Goal: Task Accomplishment & Management: Use online tool/utility

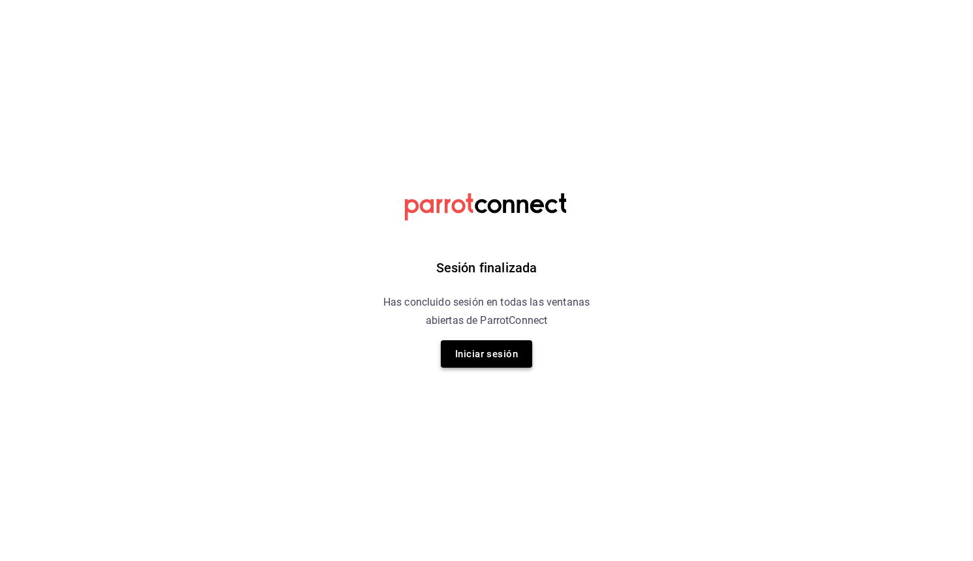
click at [489, 355] on button "Iniciar sesión" at bounding box center [486, 353] width 91 height 27
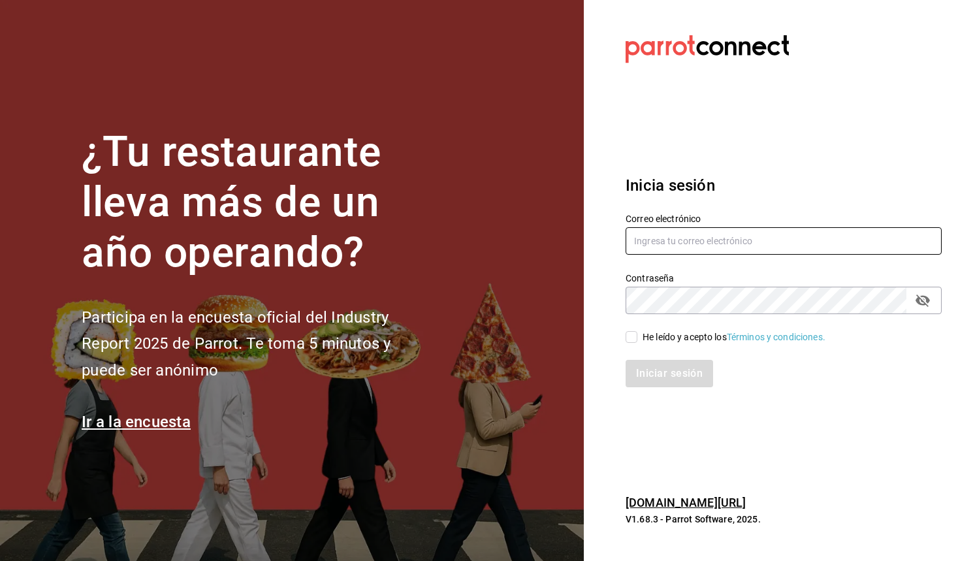
type input "angel.suastegui.alfa@gmail.com"
drag, startPoint x: 639, startPoint y: 337, endPoint x: 640, endPoint y: 351, distance: 14.4
click at [639, 337] on span "He leído y acepto los Términos y condiciones." at bounding box center [731, 337] width 188 height 14
click at [637, 337] on input "He leído y acepto los Términos y condiciones." at bounding box center [632, 337] width 12 height 12
checkbox input "true"
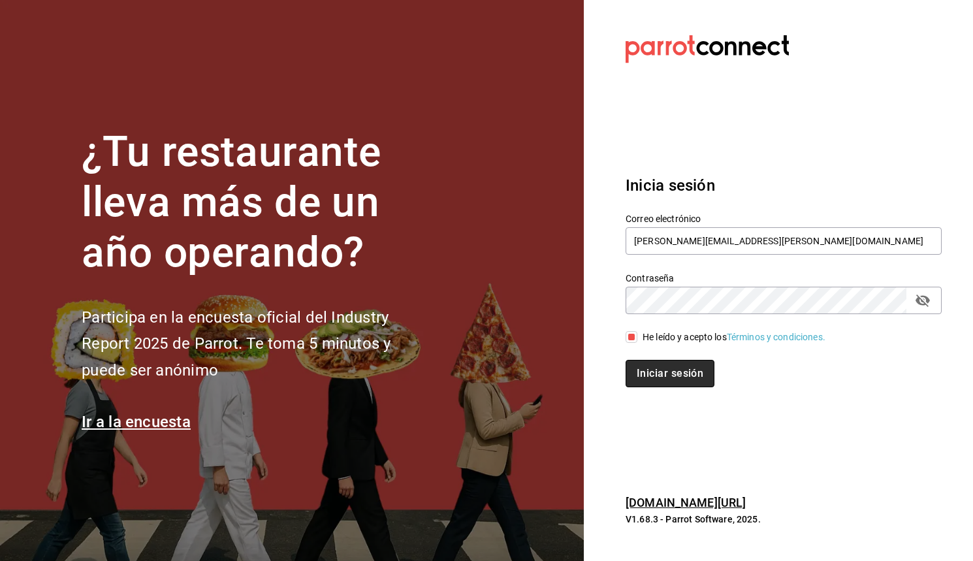
click at [654, 383] on button "Iniciar sesión" at bounding box center [670, 373] width 89 height 27
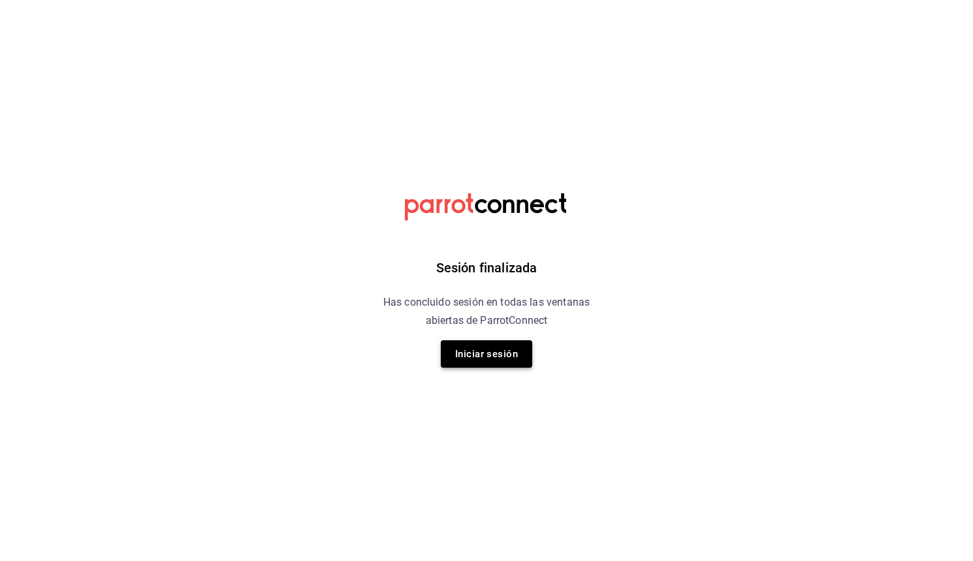
click at [495, 346] on button "Iniciar sesión" at bounding box center [486, 353] width 91 height 27
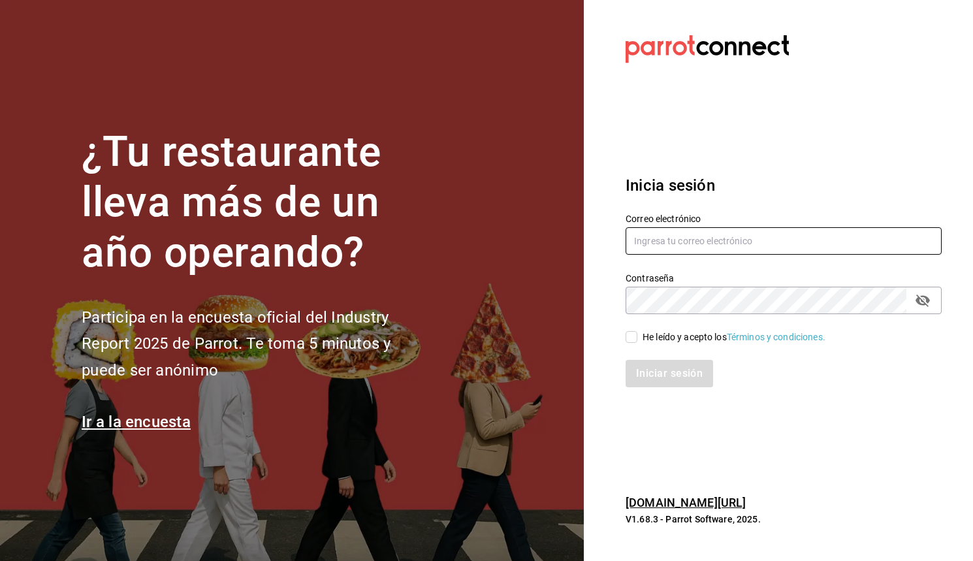
type input "angel.suastegui.alfa@gmail.com"
click at [628, 343] on input "He leído y acepto los Términos y condiciones." at bounding box center [632, 337] width 12 height 12
checkbox input "true"
click at [648, 374] on button "Iniciar sesión" at bounding box center [670, 373] width 89 height 27
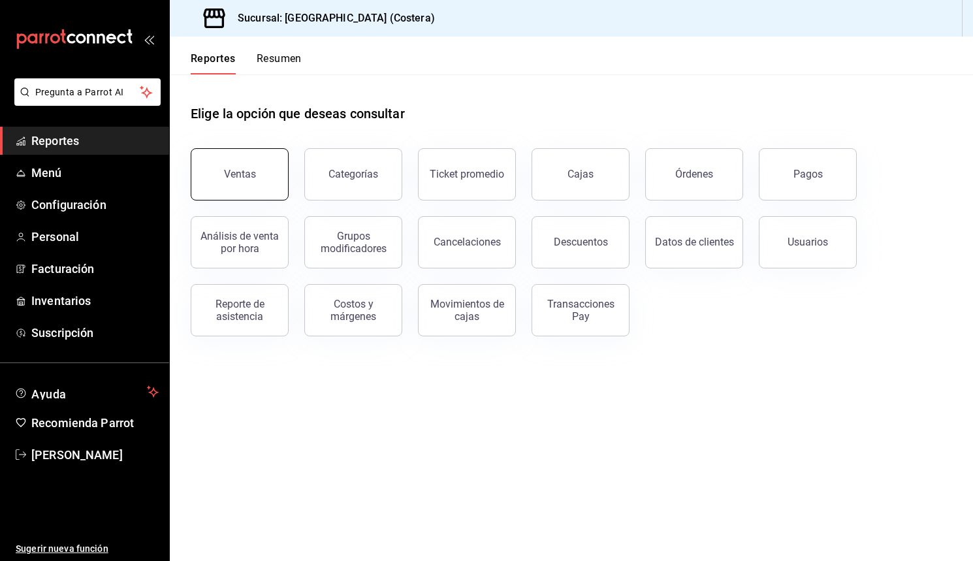
click at [228, 163] on button "Ventas" at bounding box center [240, 174] width 98 height 52
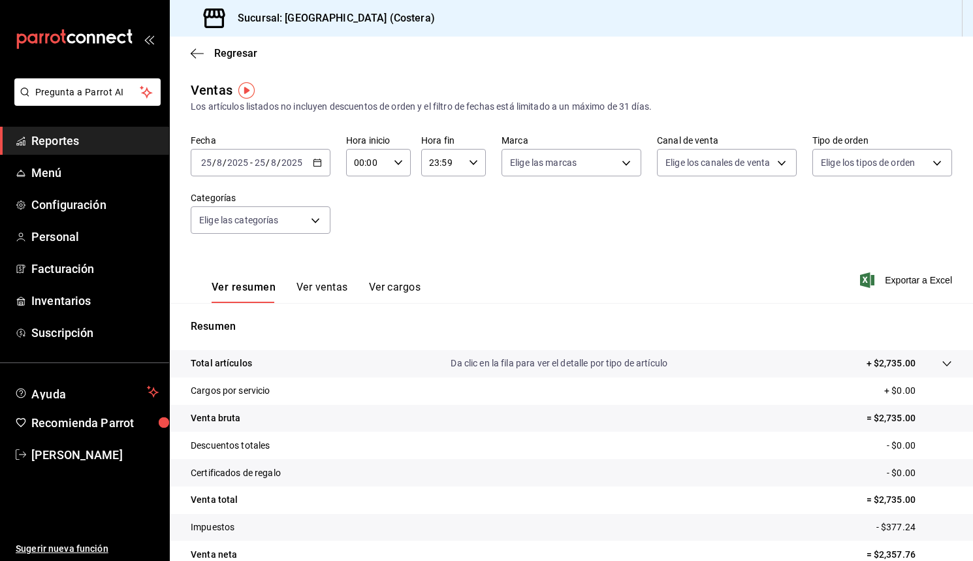
click at [323, 292] on button "Ver ventas" at bounding box center [323, 292] width 52 height 22
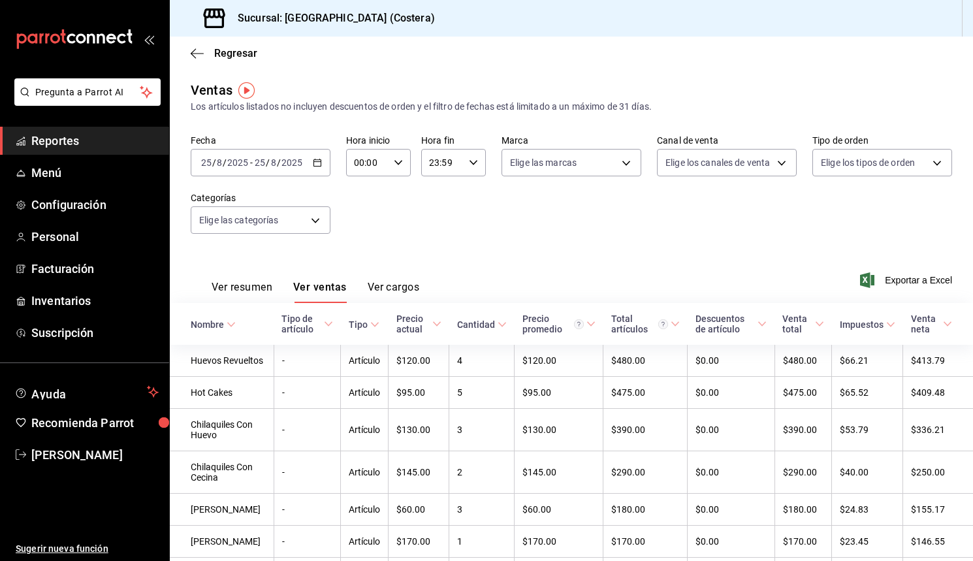
click at [246, 288] on button "Ver resumen" at bounding box center [242, 292] width 61 height 22
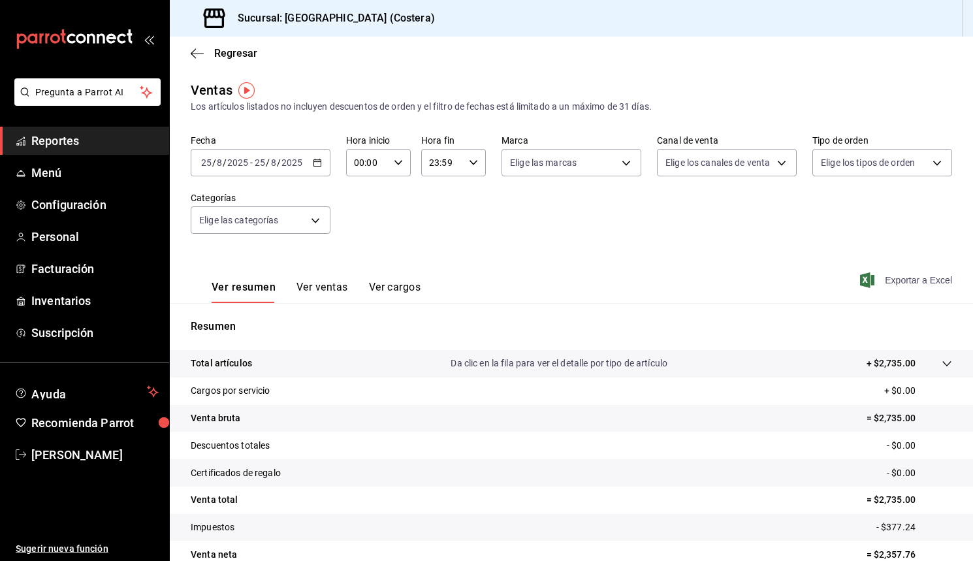
click at [880, 282] on span "Exportar a Excel" at bounding box center [907, 280] width 89 height 16
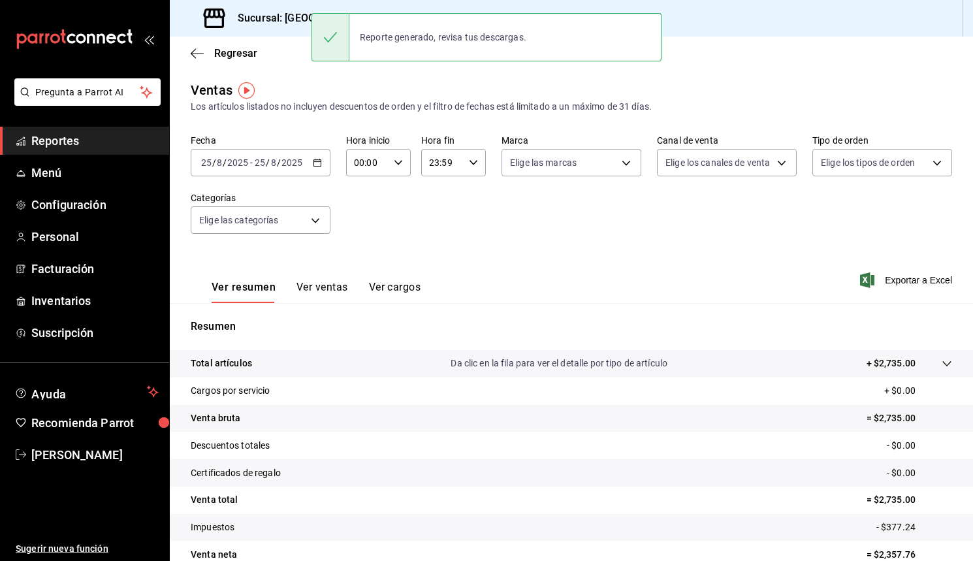
click at [593, 208] on div "Fecha [DATE] [DATE] - [DATE] [DATE] Hora inicio 00:00 Hora inicio Hora fin 23:5…" at bounding box center [572, 192] width 762 height 115
click at [319, 166] on \(Stroke\) "button" at bounding box center [318, 162] width 8 height 7
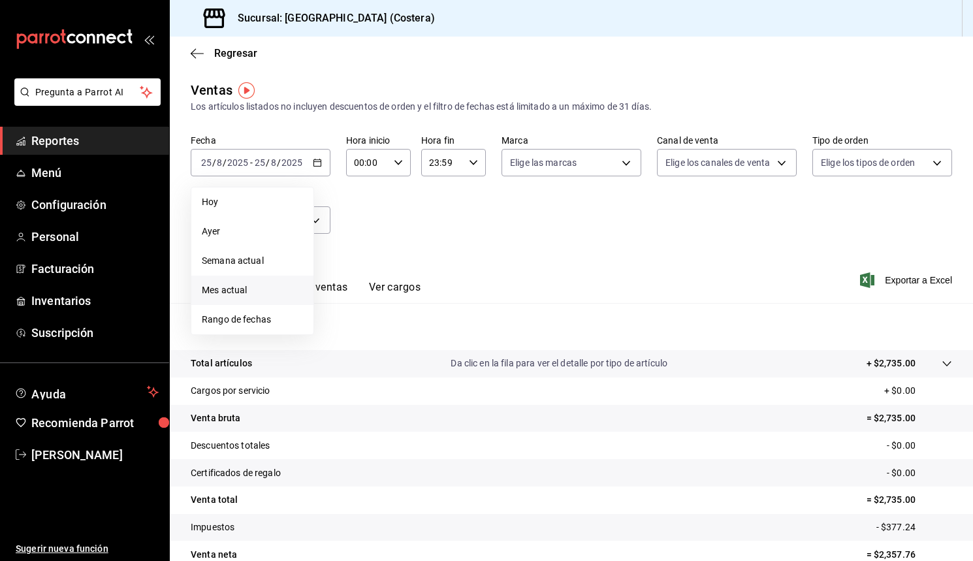
click at [224, 287] on span "Mes actual" at bounding box center [252, 290] width 101 height 14
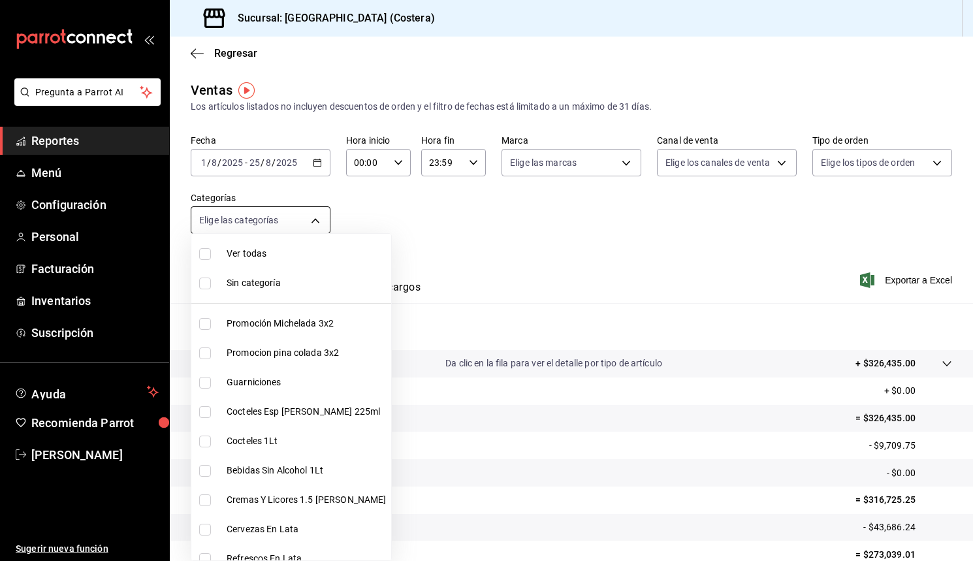
click at [308, 224] on body "Pregunta a Parrot AI Reportes Menú Configuración Personal Facturación Inventari…" at bounding box center [486, 280] width 973 height 561
click at [209, 253] on input "checkbox" at bounding box center [205, 254] width 12 height 12
checkbox input "true"
type input "f9973abf-4d50-430f-a3a0-1be1e9b440c3,4500806b-e482-404f-ace7-b7714d25f1ae,b7f0a…"
checkbox input "true"
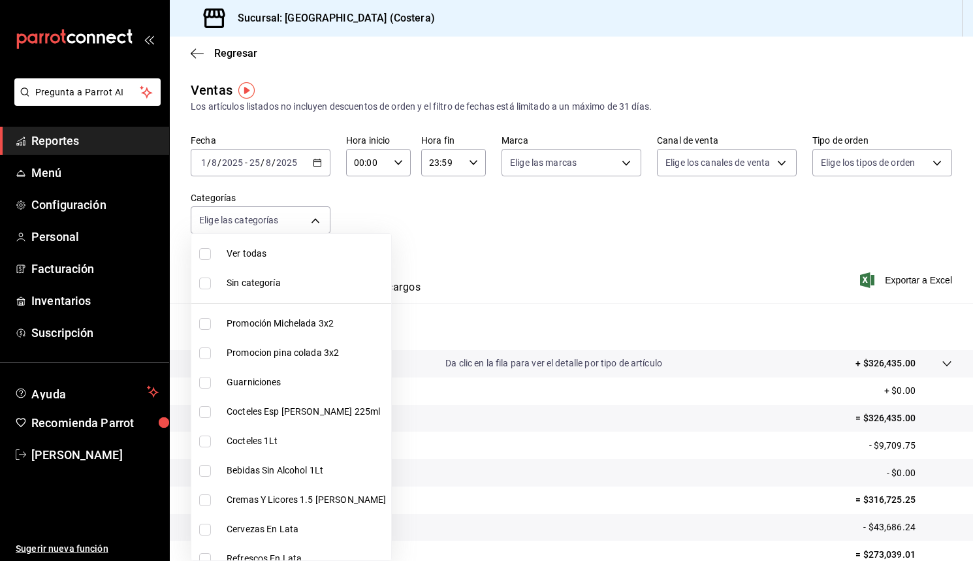
checkbox input "true"
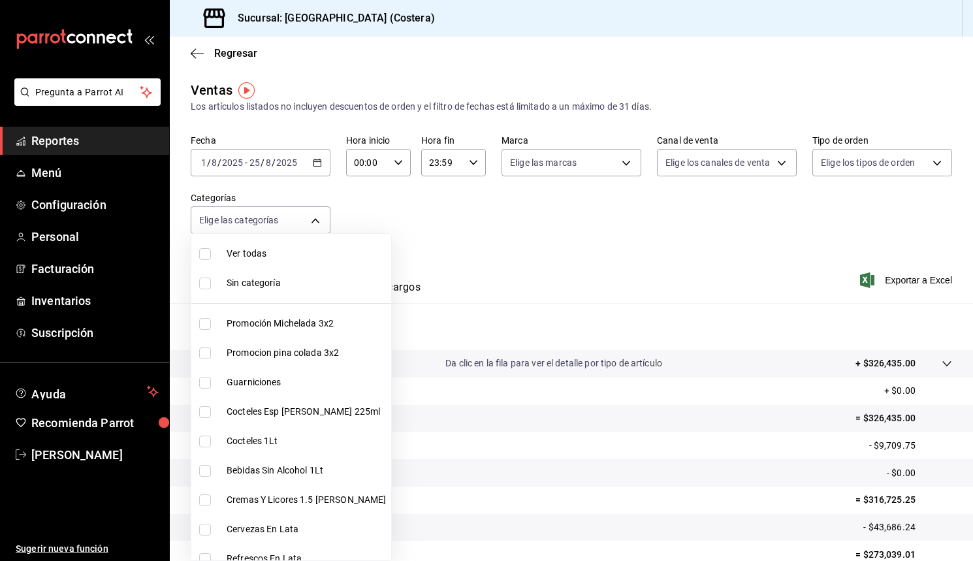
checkbox input "true"
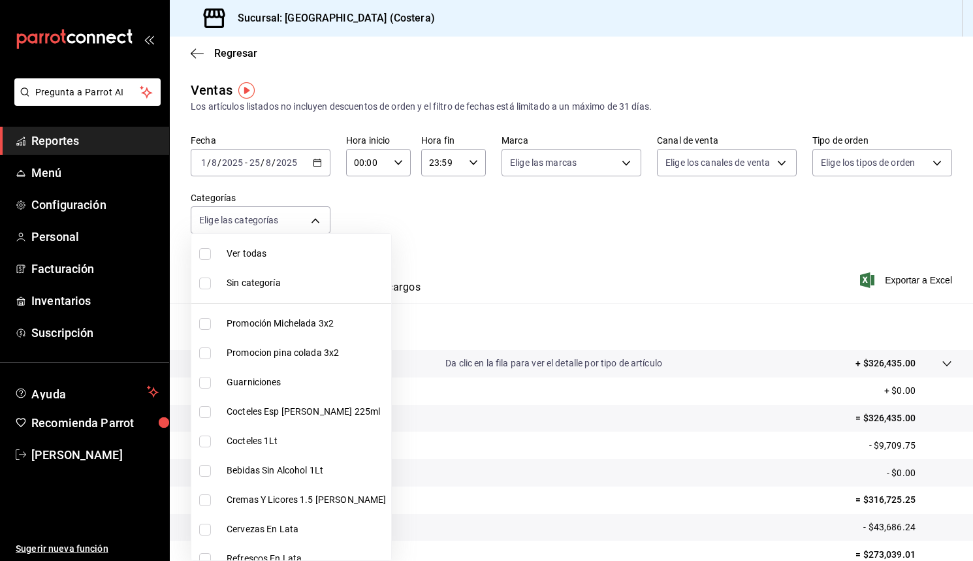
checkbox input "true"
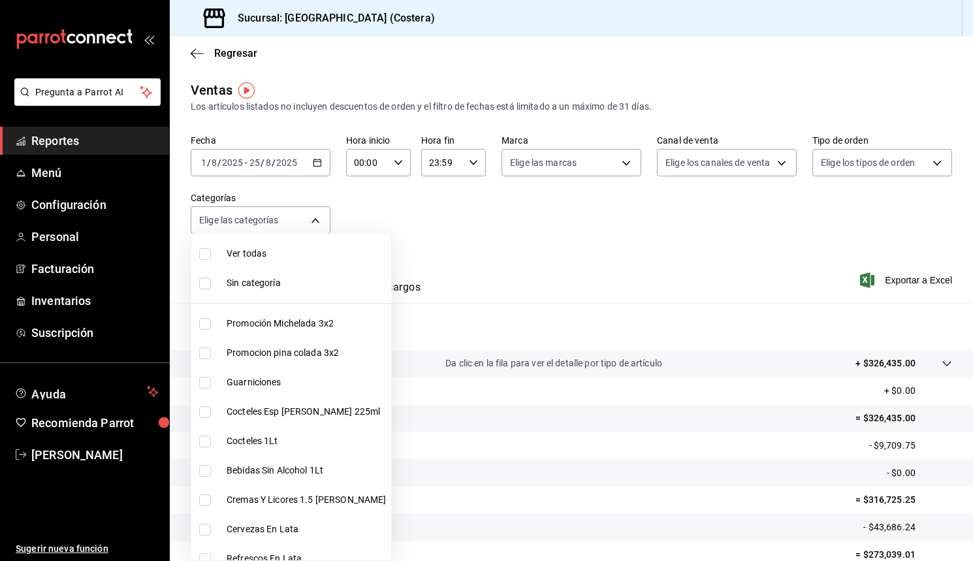
checkbox input "true"
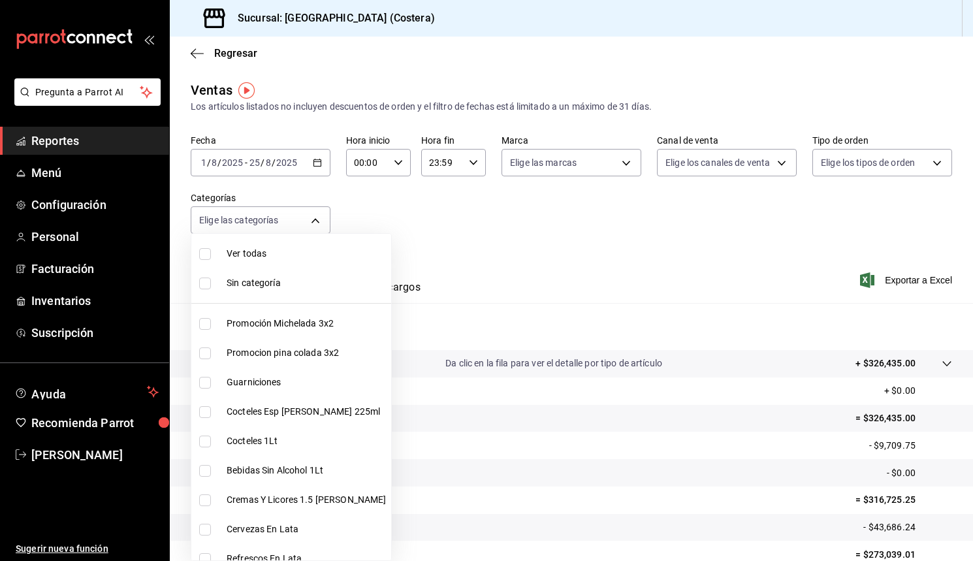
checkbox input "true"
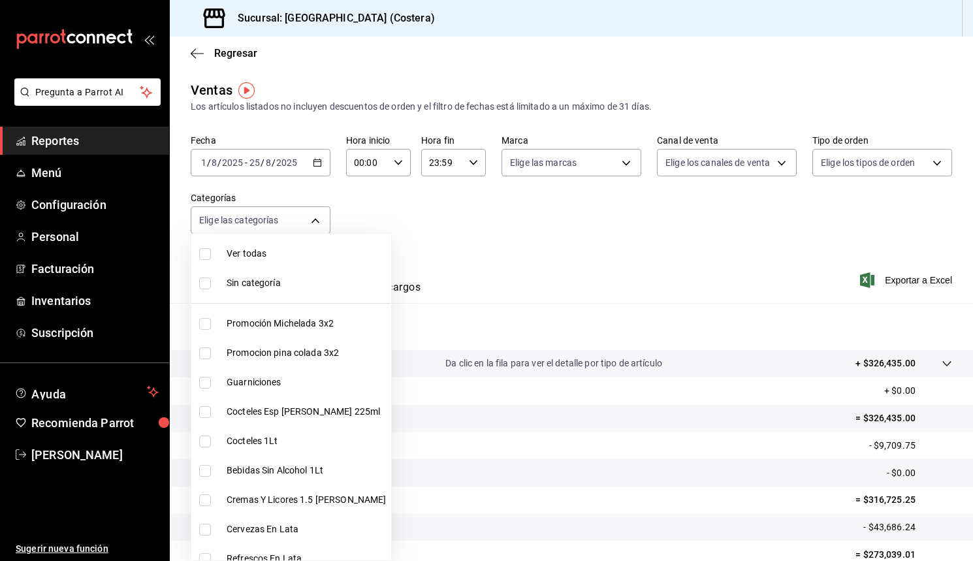
checkbox input "true"
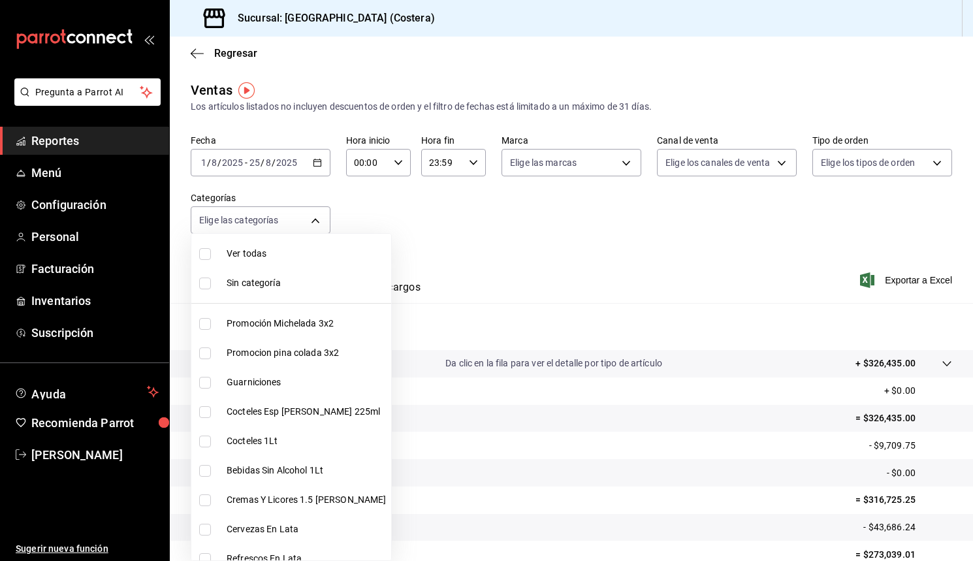
checkbox input "true"
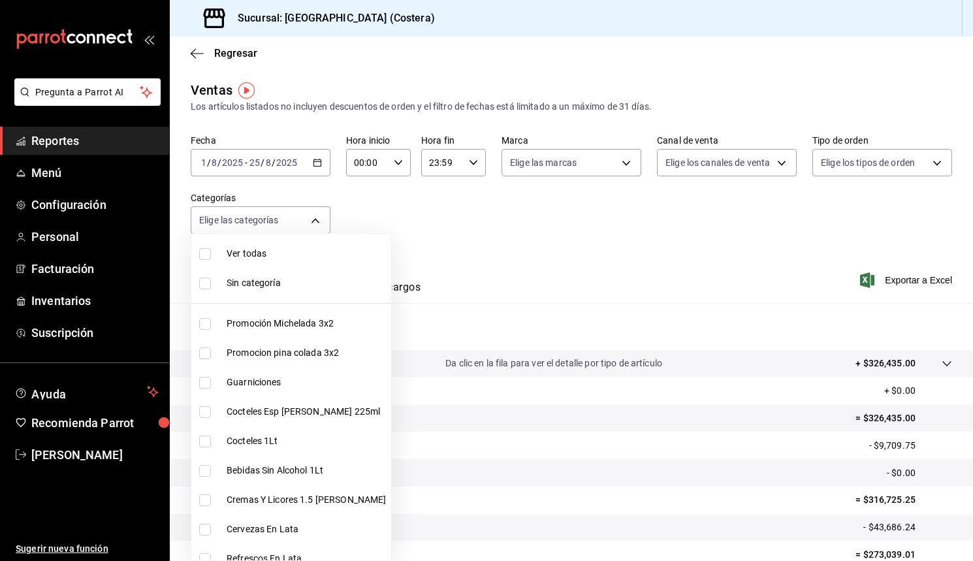
checkbox input "true"
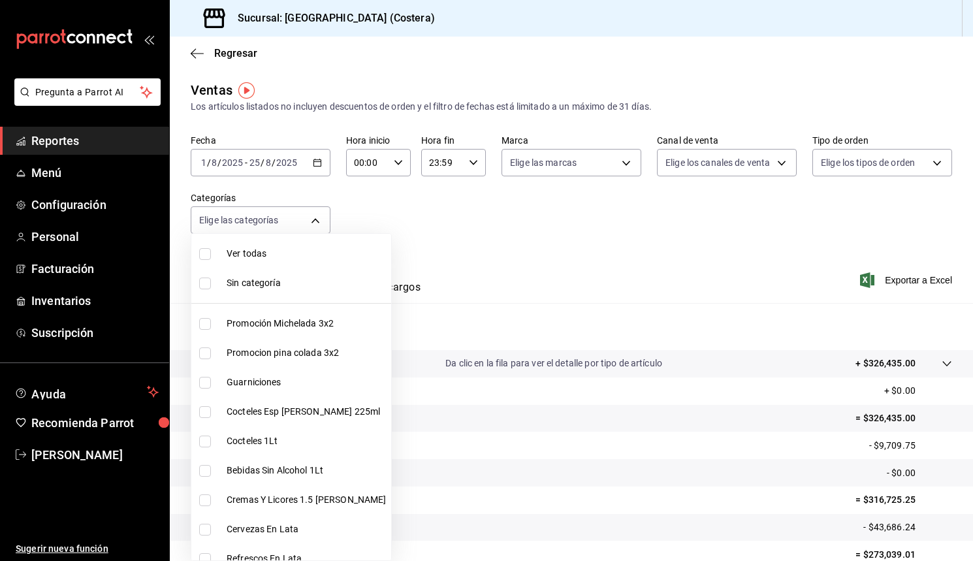
checkbox input "true"
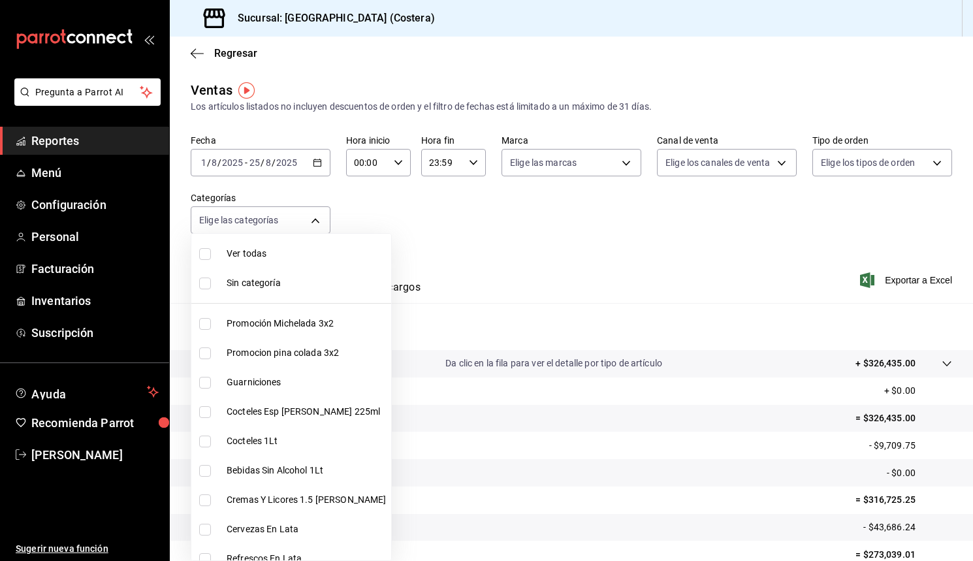
checkbox input "true"
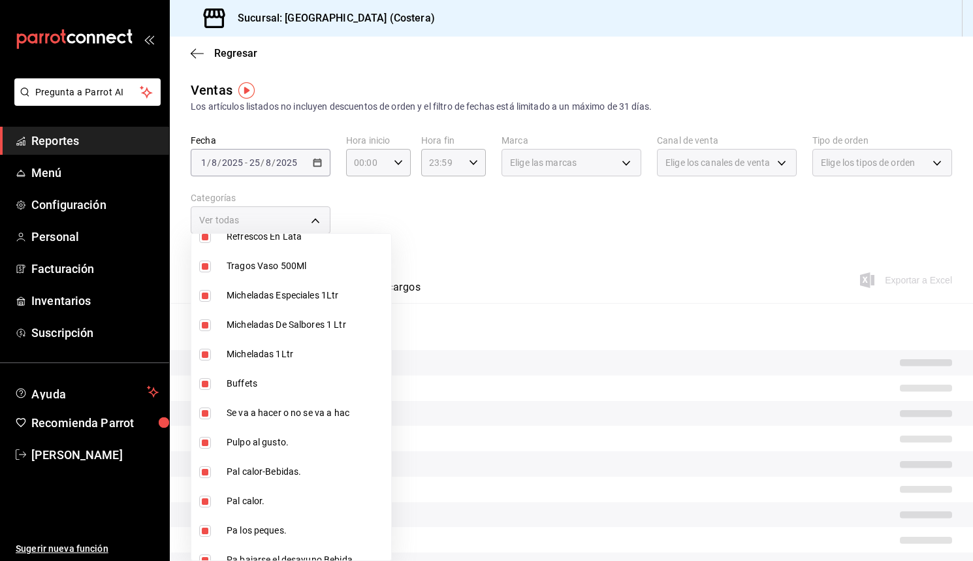
scroll to position [357, 0]
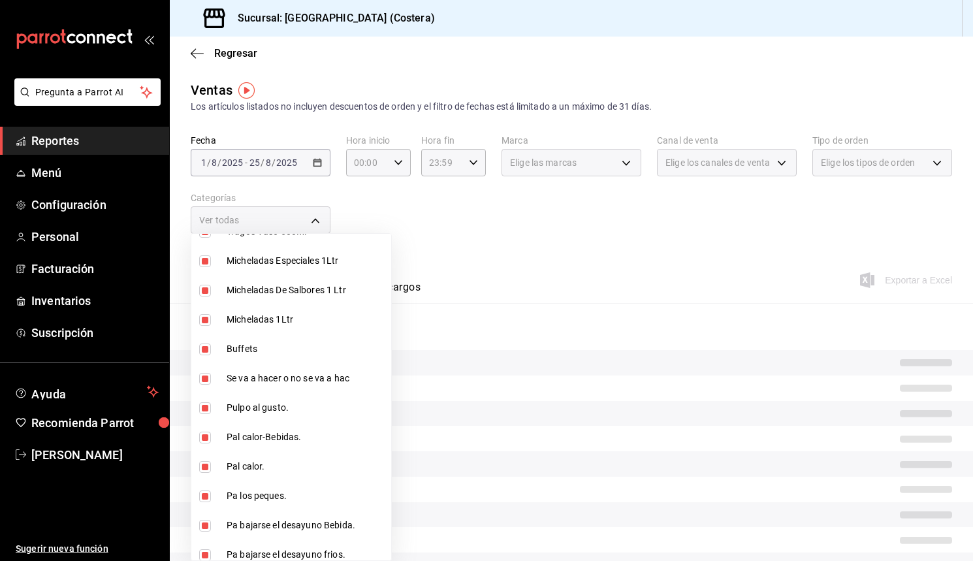
click at [202, 349] on input "checkbox" at bounding box center [205, 350] width 12 height 12
checkbox input "false"
type input "f9973abf-4d50-430f-a3a0-1be1e9b440c3,4500806b-e482-404f-ace7-b7714d25f1ae,b7f0a…"
checkbox input "false"
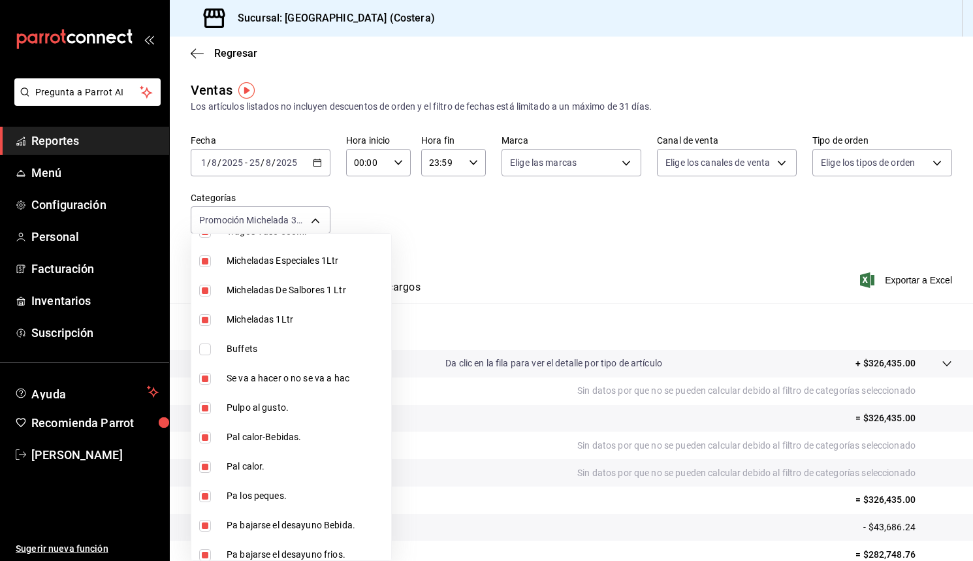
click at [202, 349] on input "checkbox" at bounding box center [205, 350] width 12 height 12
checkbox input "true"
type input "f9973abf-4d50-430f-a3a0-1be1e9b440c3,4500806b-e482-404f-ace7-b7714d25f1ae,b7f0a…"
checkbox input "true"
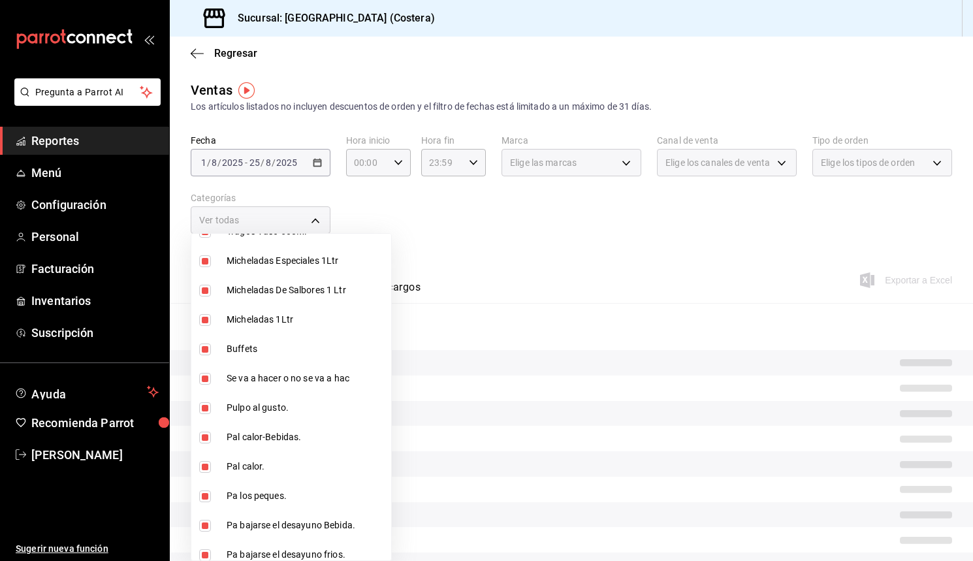
click at [206, 349] on input "checkbox" at bounding box center [205, 350] width 12 height 12
checkbox input "false"
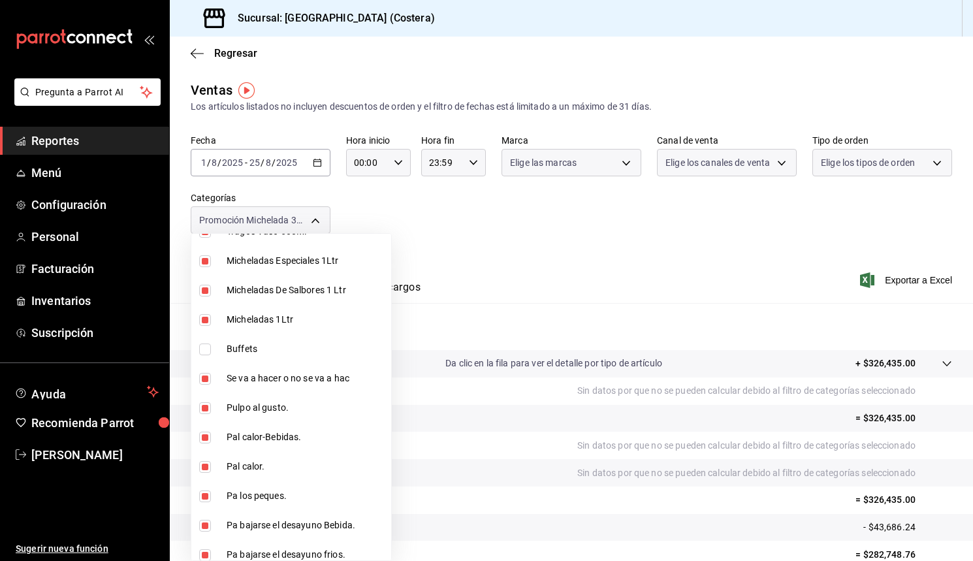
type input "f9973abf-4d50-430f-a3a0-1be1e9b440c3,4500806b-e482-404f-ace7-b7714d25f1ae,b7f0a…"
checkbox input "false"
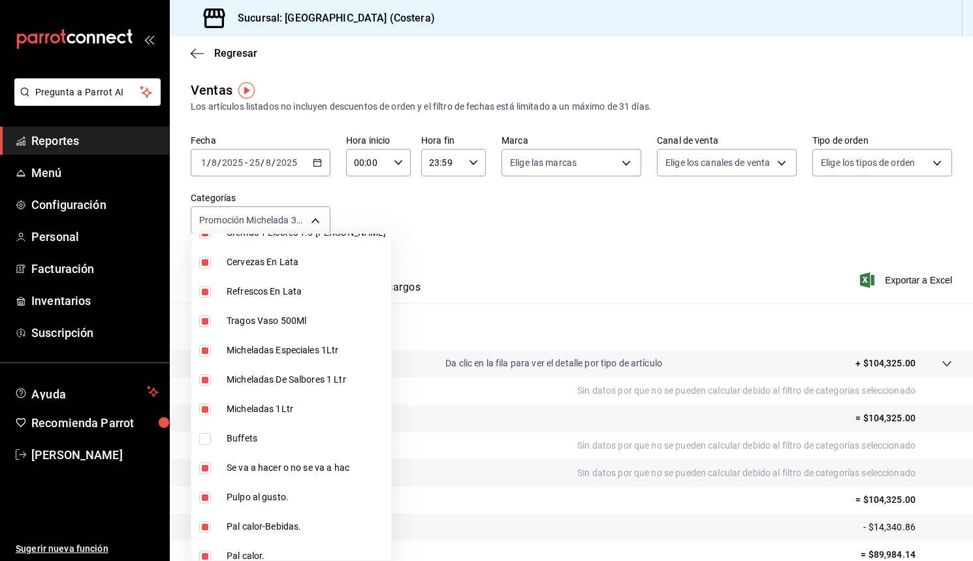
scroll to position [331, 0]
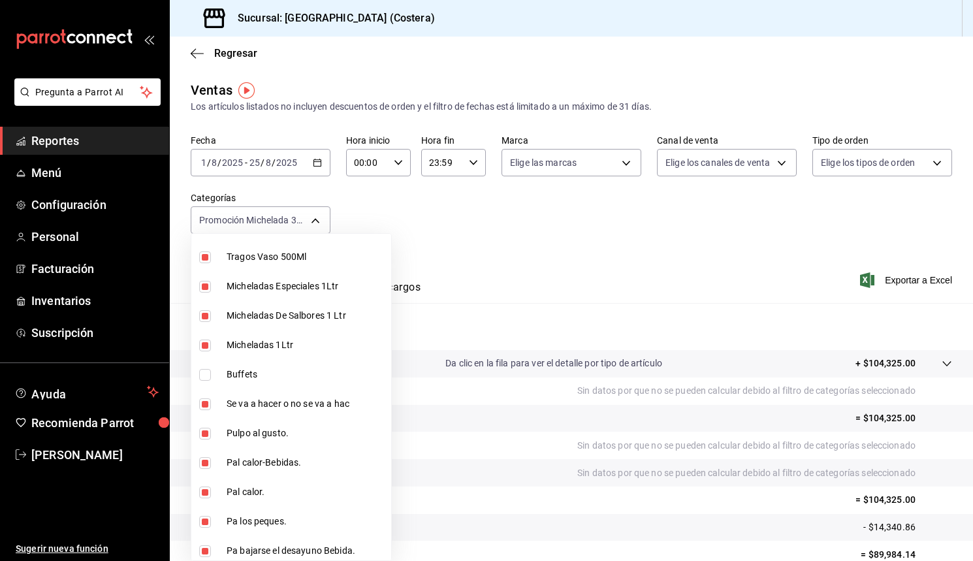
click at [206, 376] on input "checkbox" at bounding box center [205, 375] width 12 height 12
checkbox input "true"
type input "f9973abf-4d50-430f-a3a0-1be1e9b440c3,4500806b-e482-404f-ace7-b7714d25f1ae,b7f0a…"
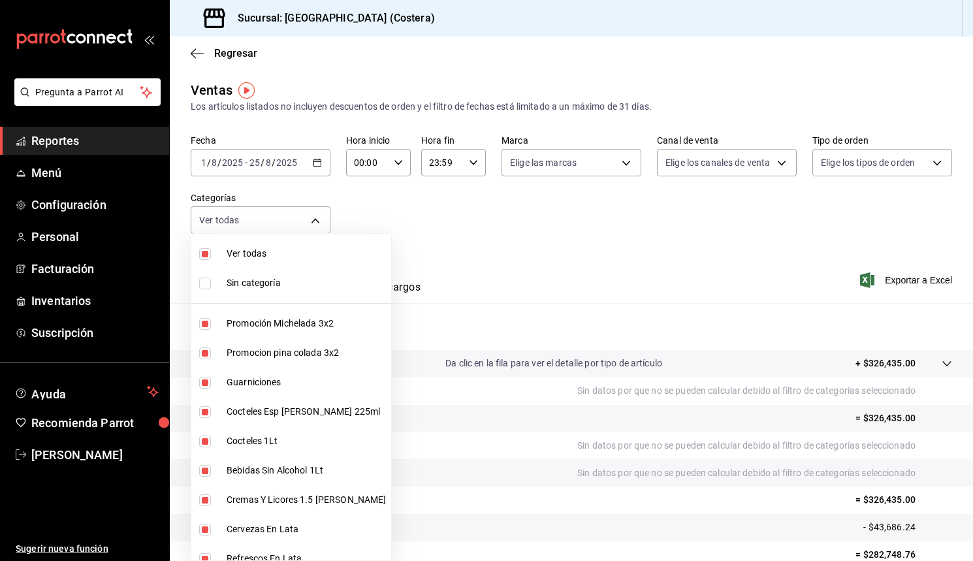
click at [207, 257] on input "checkbox" at bounding box center [205, 254] width 12 height 12
checkbox input "false"
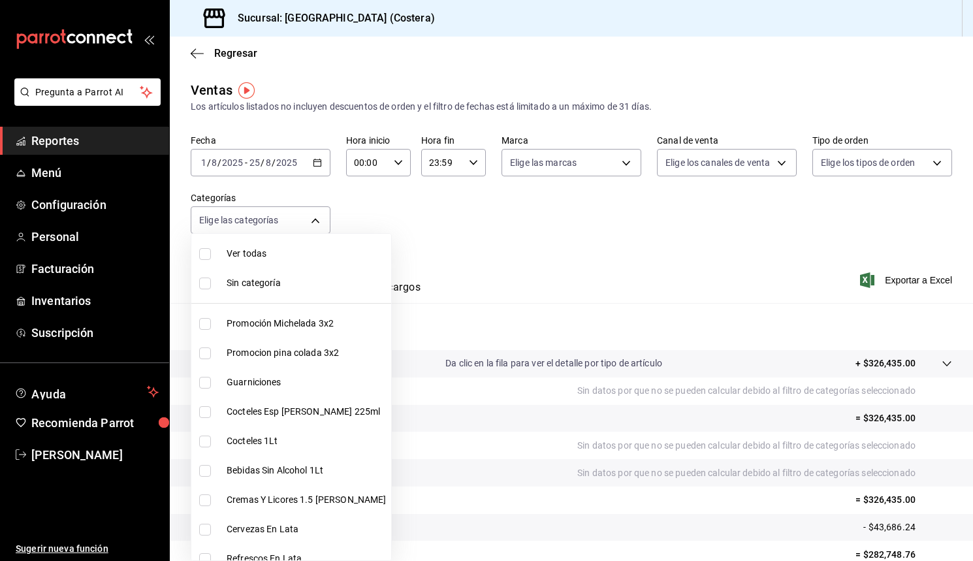
checkbox input "false"
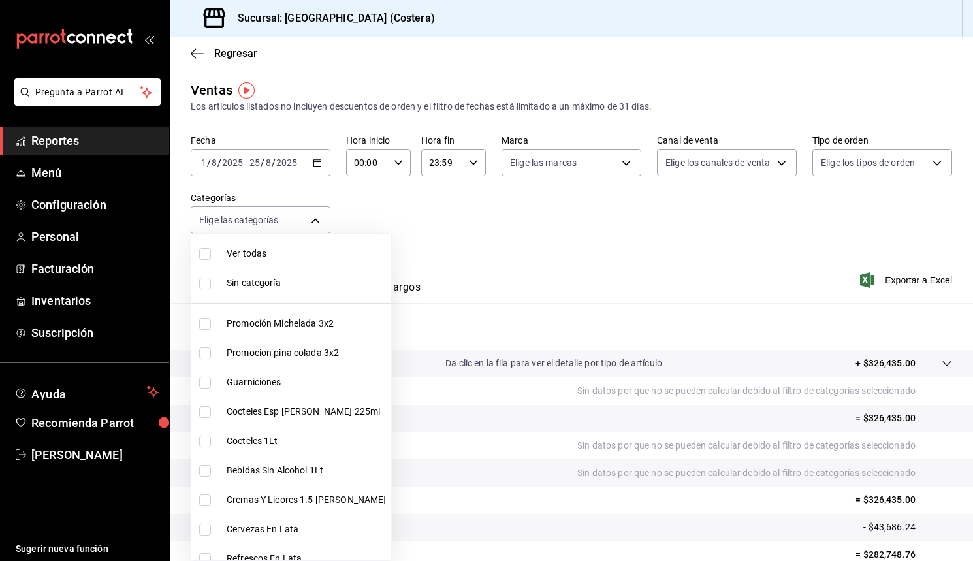
checkbox input "false"
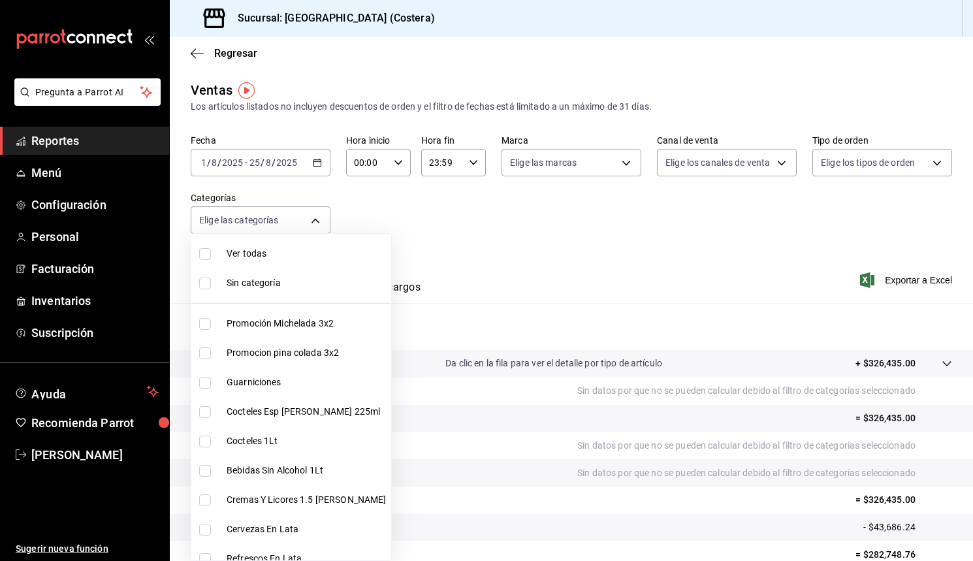
checkbox input "false"
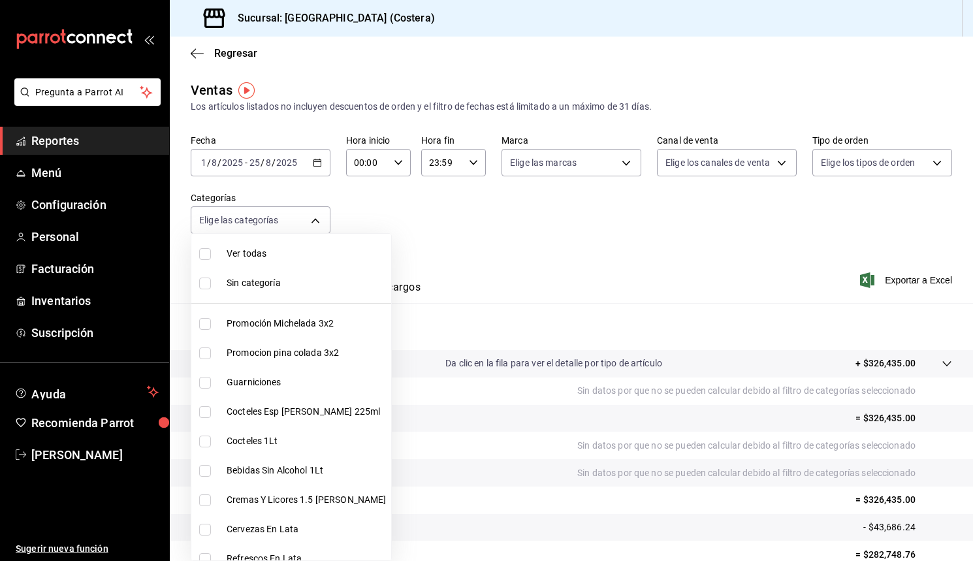
checkbox input "false"
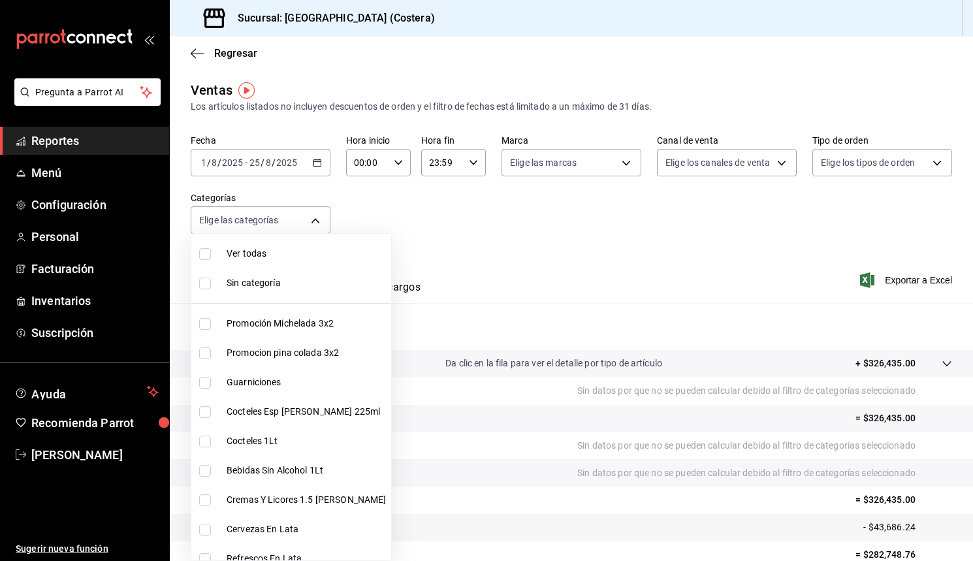
checkbox input "false"
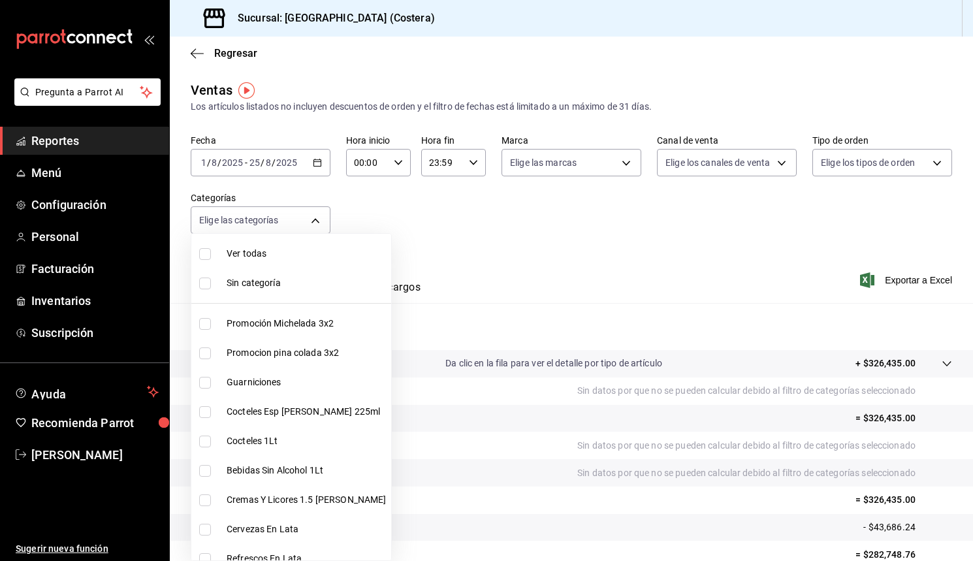
checkbox input "false"
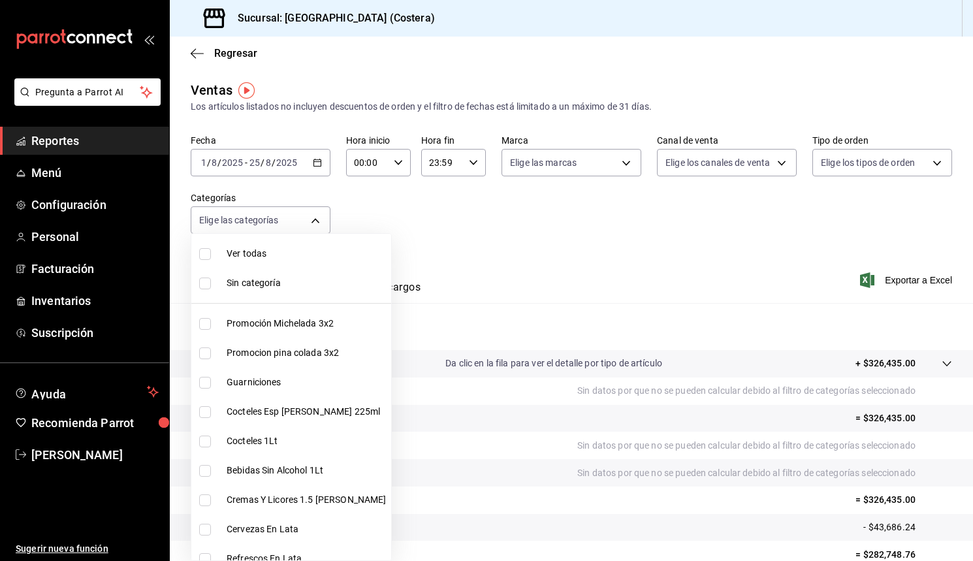
checkbox input "false"
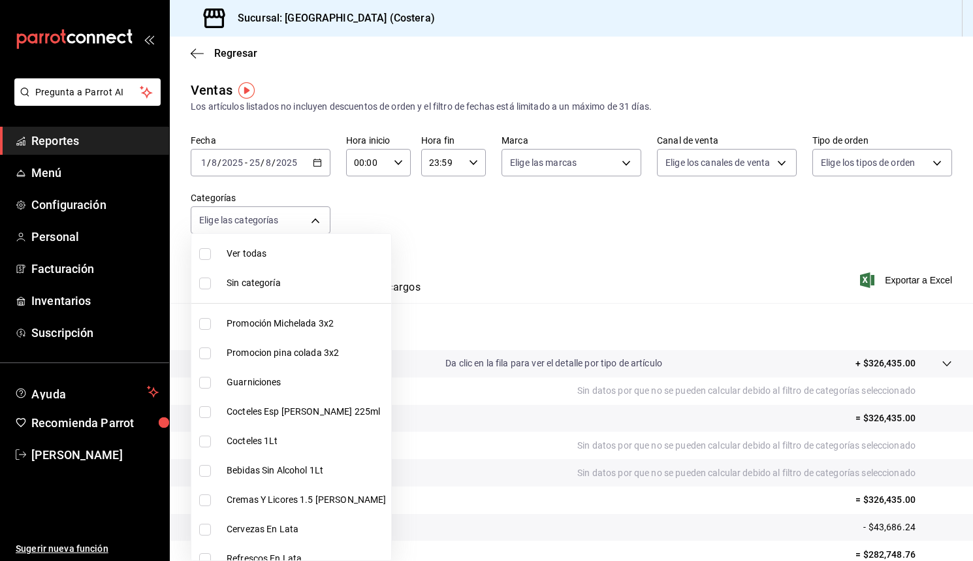
checkbox input "false"
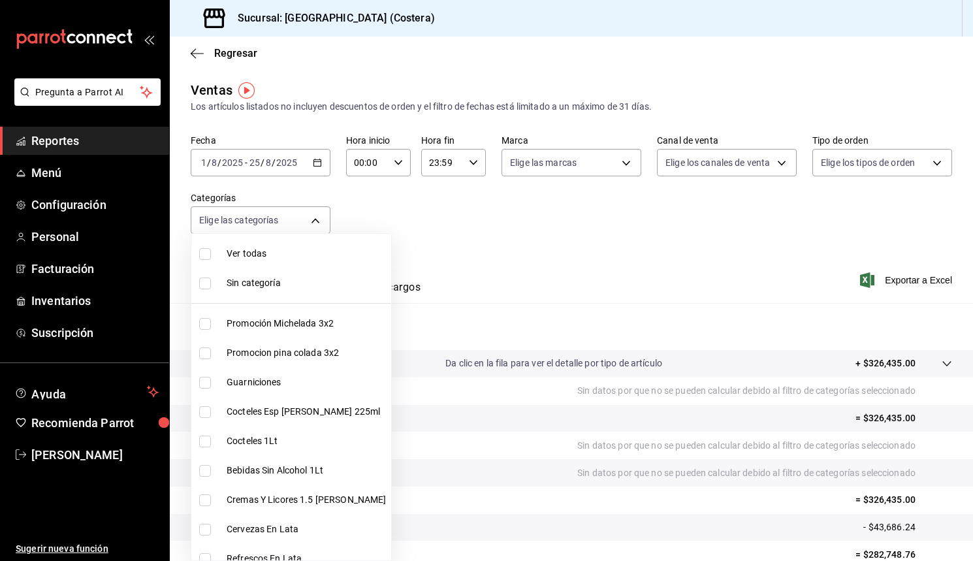
checkbox input "false"
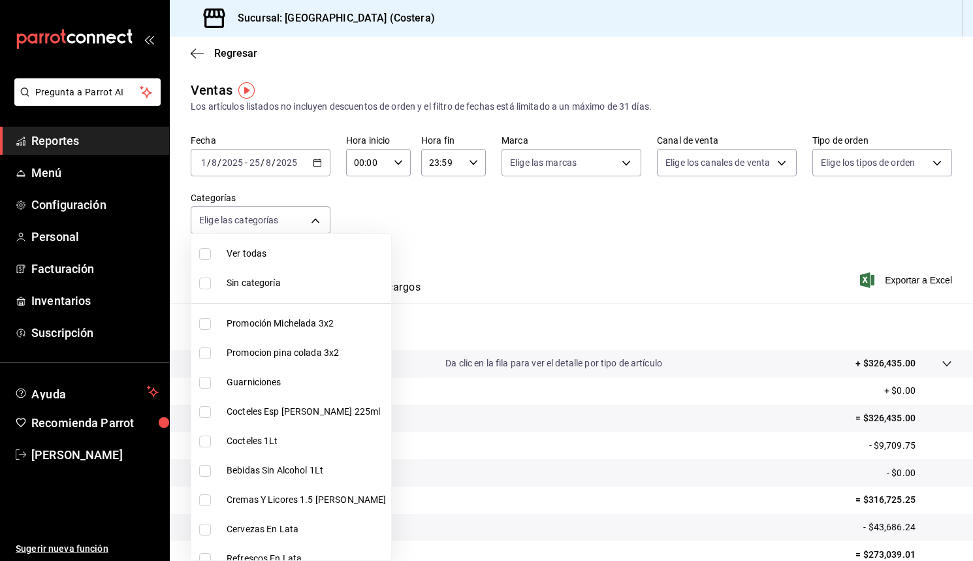
click at [444, 193] on div at bounding box center [486, 280] width 973 height 561
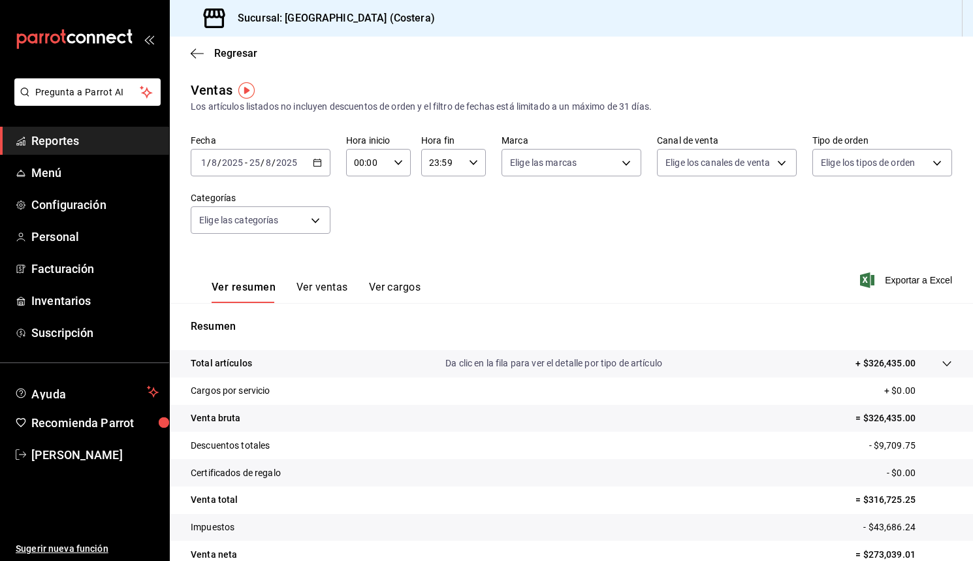
click at [37, 135] on span "Reportes" at bounding box center [94, 141] width 127 height 18
